Goal: Find specific fact: Find contact information

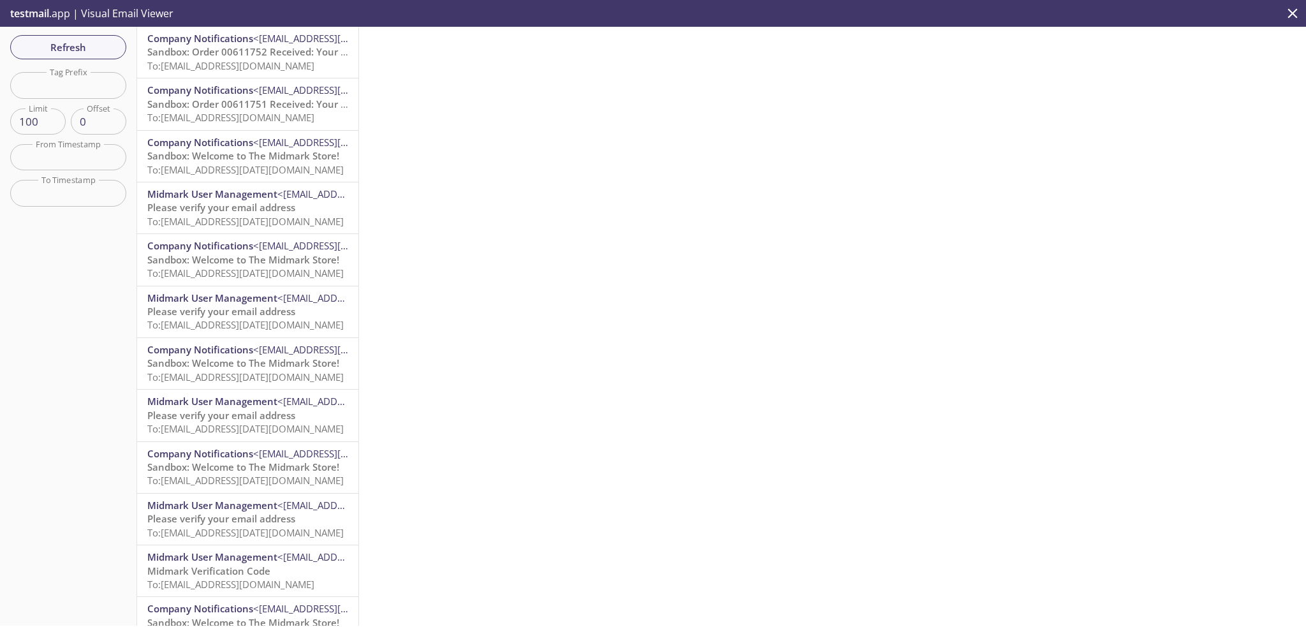
click at [244, 49] on span "Sandbox: Order 00611752 Received: Your order is being processed!" at bounding box center [300, 51] width 307 height 13
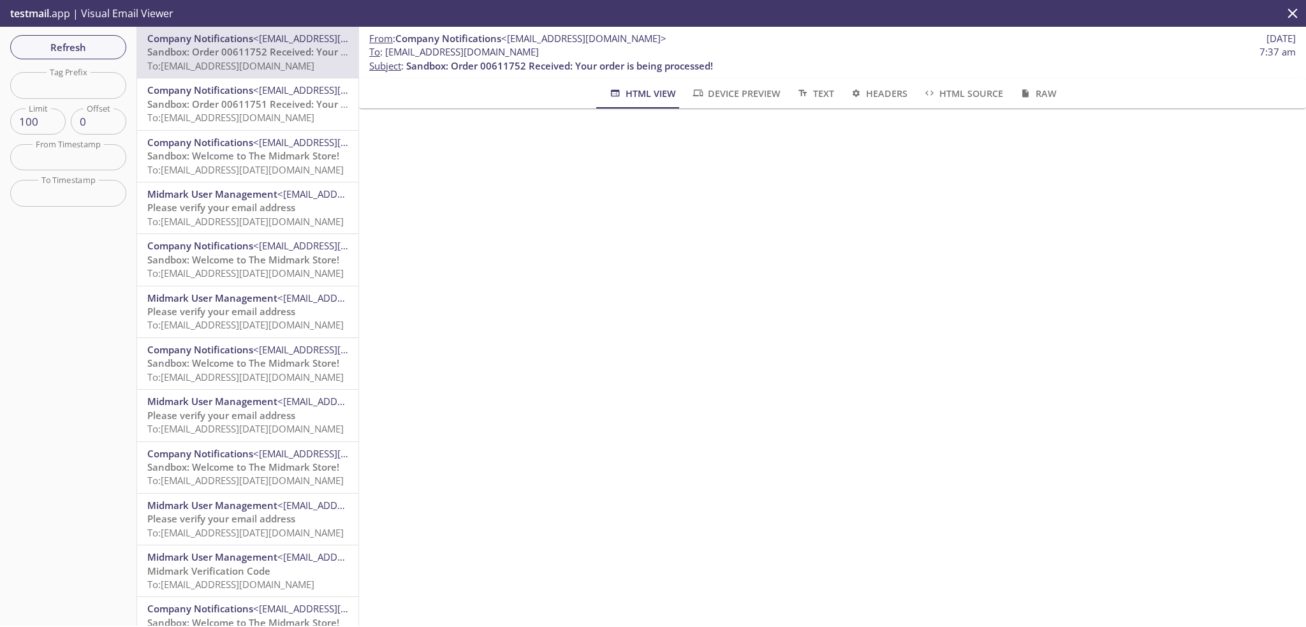
drag, startPoint x: 551, startPoint y: 48, endPoint x: 387, endPoint y: 58, distance: 164.2
click at [387, 58] on span "To : ecommerce.storeusertest@inbox.testmail.app 7:37 am" at bounding box center [832, 51] width 927 height 13
copy span "[EMAIL_ADDRESS][DOMAIN_NAME]"
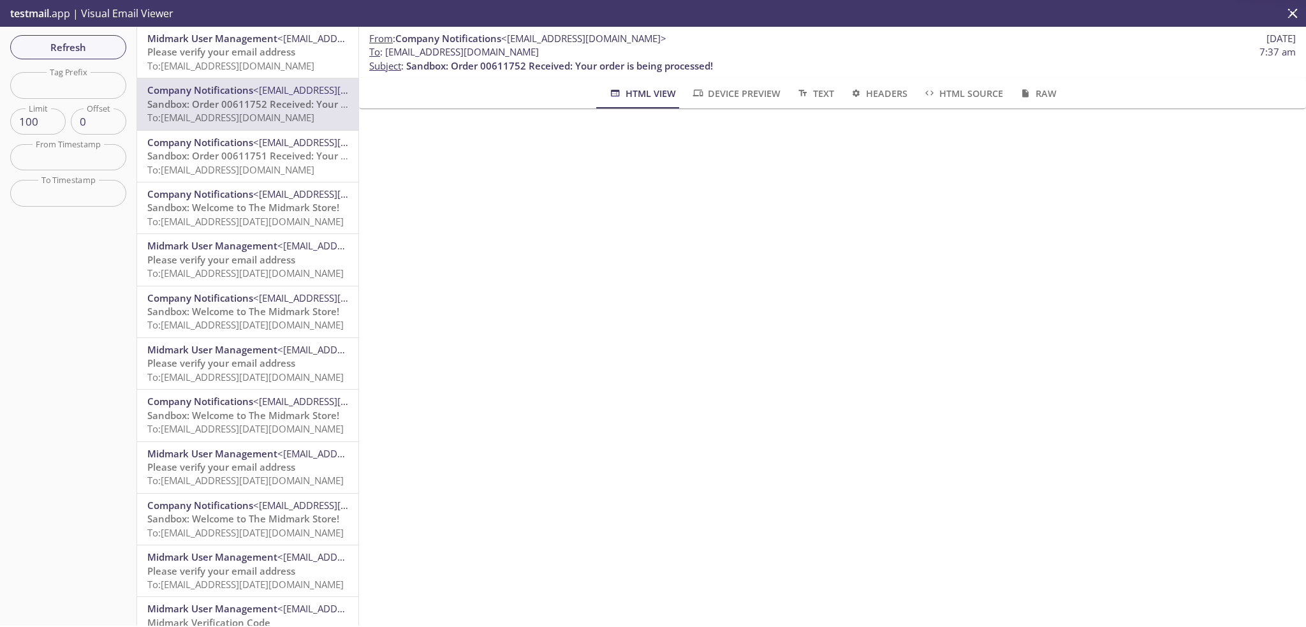
click at [199, 59] on span "To: [EMAIL_ADDRESS][DOMAIN_NAME]" at bounding box center [230, 65] width 167 height 13
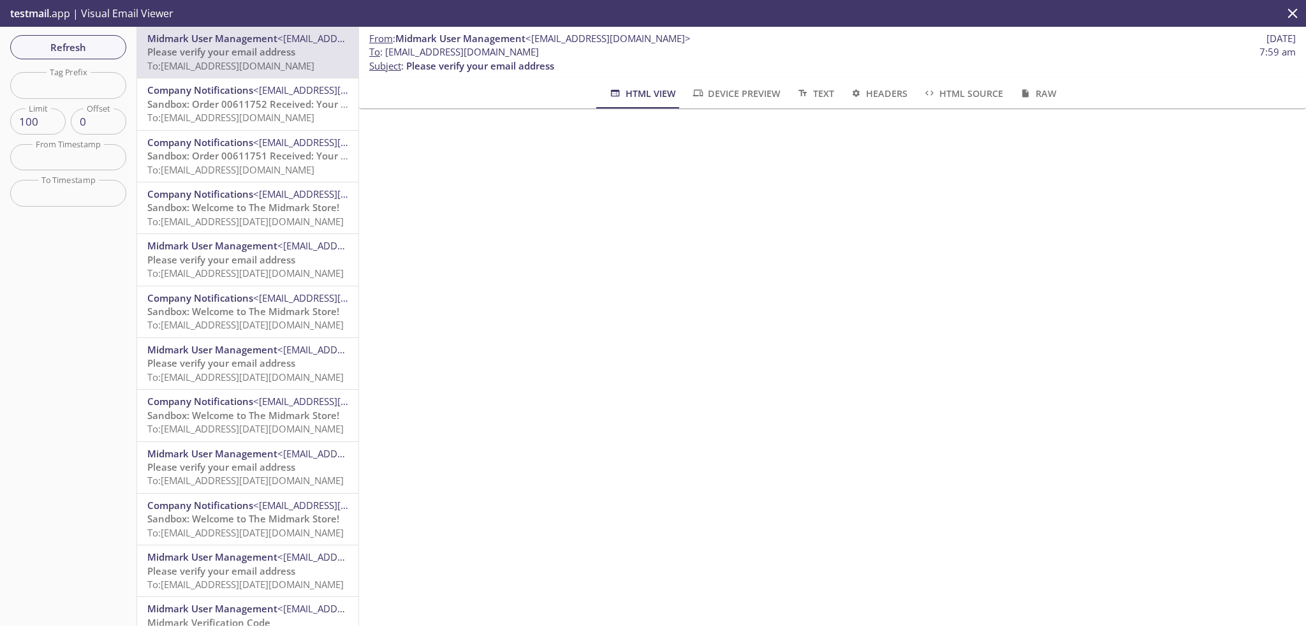
drag, startPoint x: 568, startPoint y: 54, endPoint x: 383, endPoint y: 52, distance: 185.6
click at [383, 52] on span "To : [EMAIL_ADDRESS][DOMAIN_NAME] 7:59 am" at bounding box center [832, 51] width 927 height 13
click at [539, 50] on span "To : [EMAIL_ADDRESS][DOMAIN_NAME]" at bounding box center [454, 51] width 170 height 13
drag, startPoint x: 575, startPoint y: 50, endPoint x: 385, endPoint y: 57, distance: 190.1
click at [385, 57] on span "To : [EMAIL_ADDRESS][DOMAIN_NAME] 7:59 am" at bounding box center [832, 51] width 927 height 13
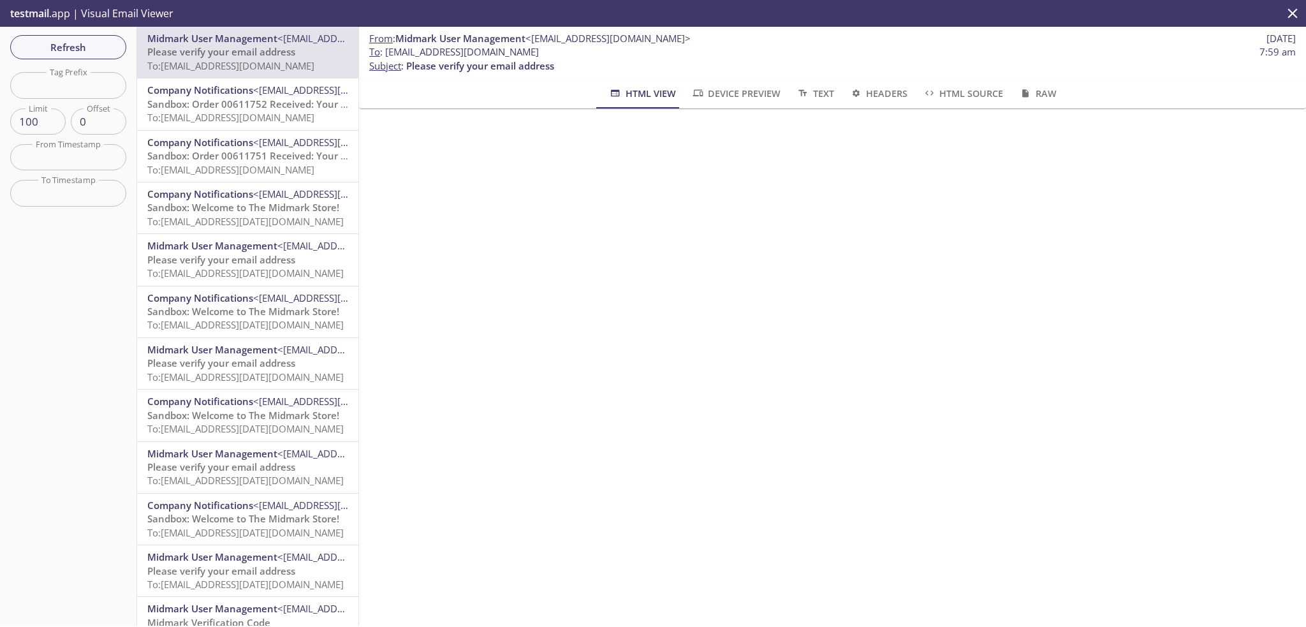
copy span "[EMAIL_ADDRESS][DOMAIN_NAME]"
